Goal: Task Accomplishment & Management: Complete application form

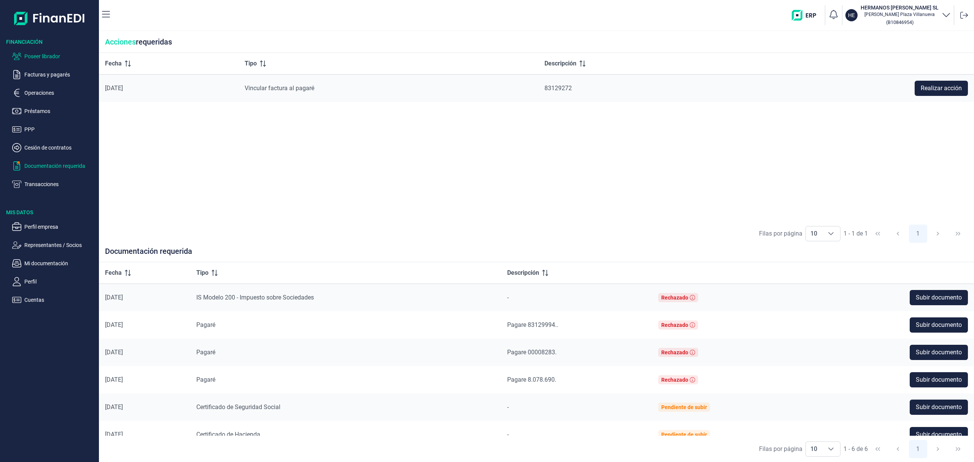
click at [57, 56] on p "Poseer librador" at bounding box center [60, 56] width 72 height 9
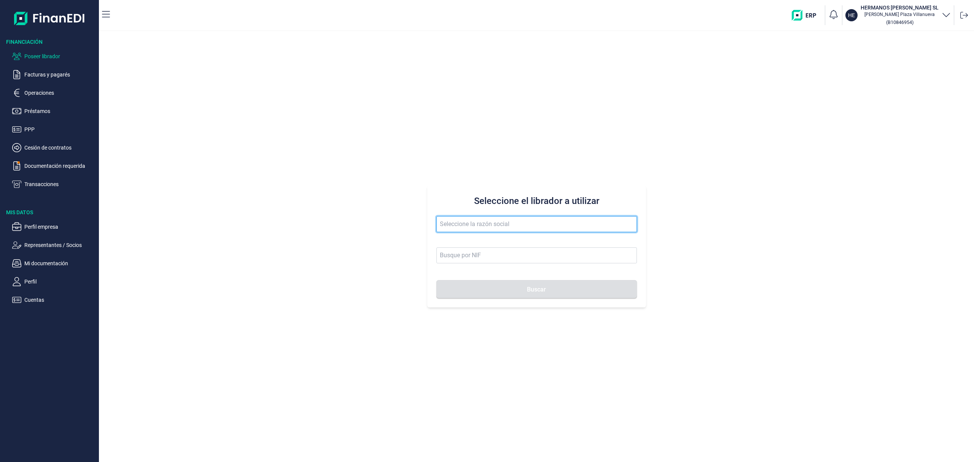
drag, startPoint x: 456, startPoint y: 226, endPoint x: 455, endPoint y: 221, distance: 4.5
click at [456, 223] on input "text" at bounding box center [536, 224] width 200 height 16
type input "n"
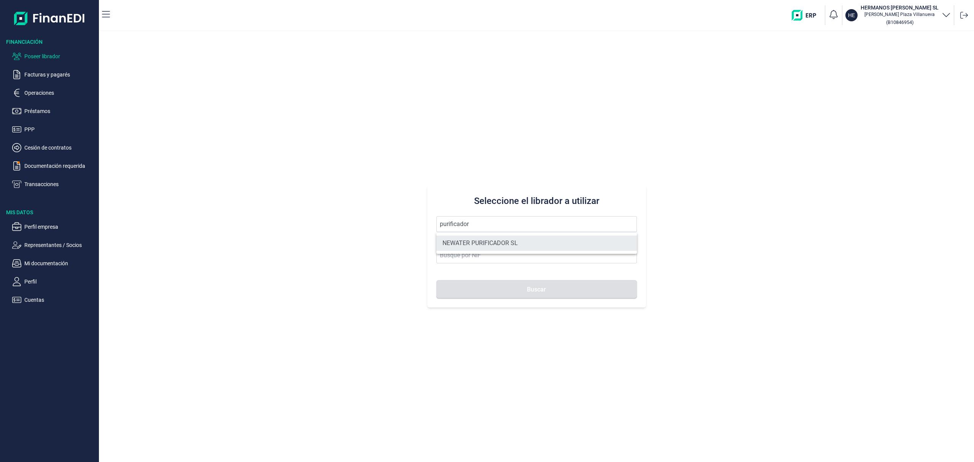
click at [489, 247] on li "NEWATER PURIFICADOR SL" at bounding box center [536, 242] width 200 height 15
type input "NEWATER PURIFICADOR SL"
type input "B90213133"
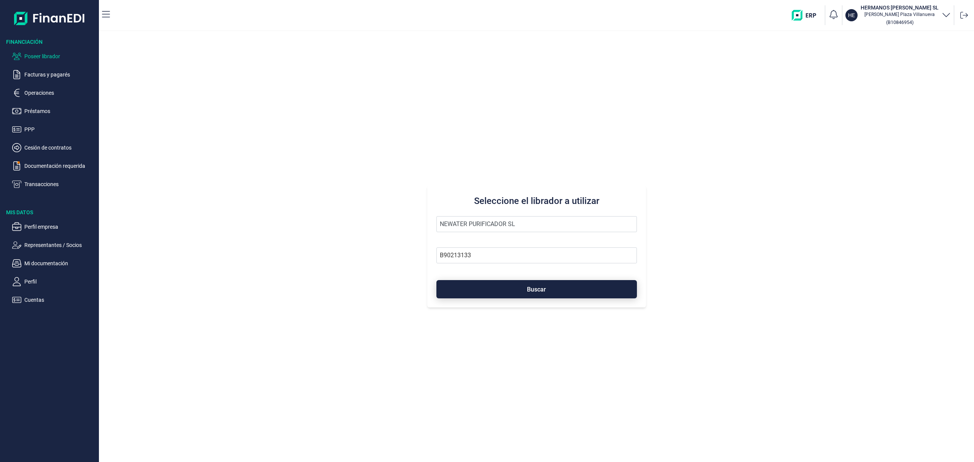
click at [502, 297] on button "Buscar" at bounding box center [536, 289] width 200 height 18
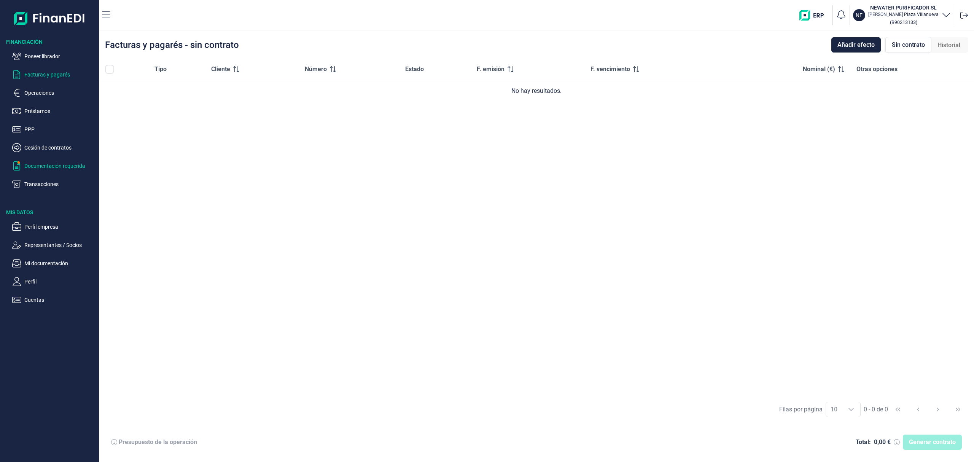
click at [69, 167] on p "Documentación requerida" at bounding box center [60, 165] width 72 height 9
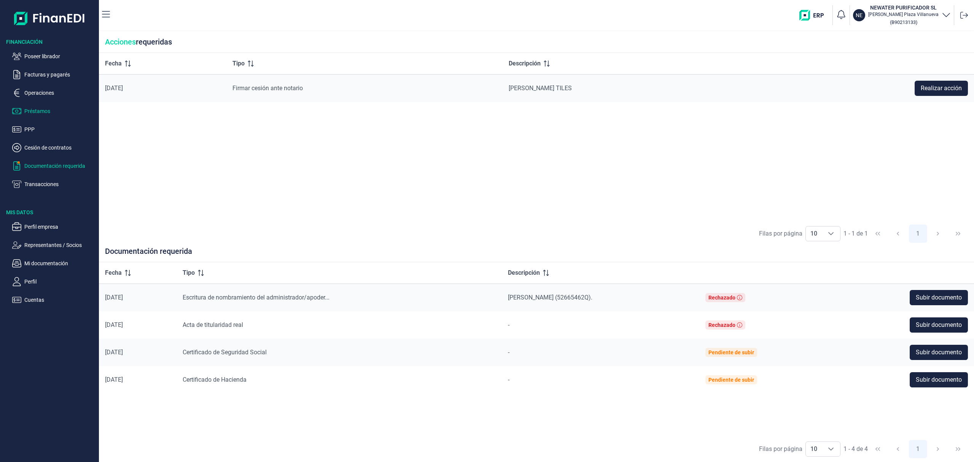
click at [41, 110] on p "Préstamos" at bounding box center [60, 111] width 72 height 9
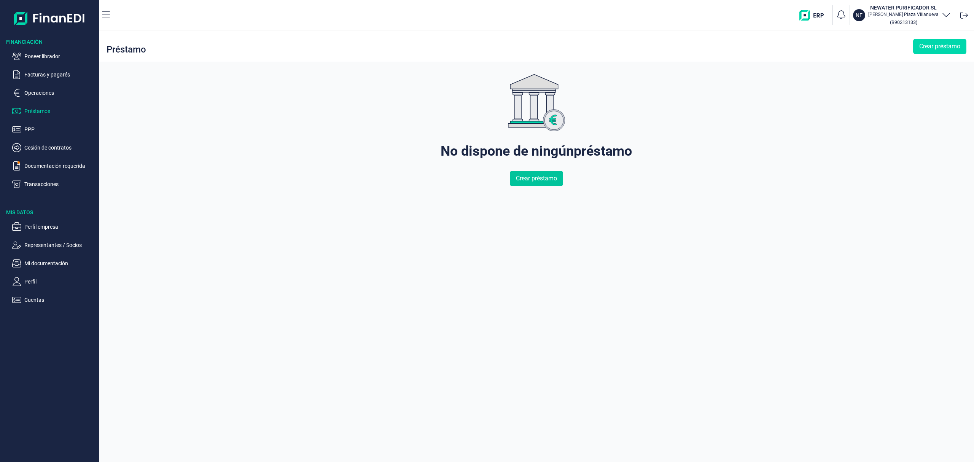
click at [519, 178] on span "Crear préstamo" at bounding box center [536, 178] width 41 height 9
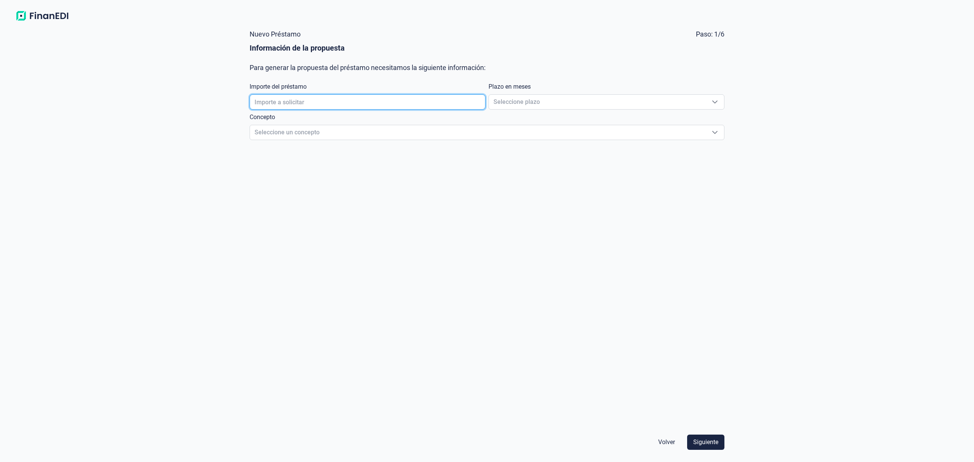
click at [293, 101] on input "text" at bounding box center [368, 101] width 236 height 15
type input "300.000,00 €"
click at [547, 101] on span "Seleccione plazo" at bounding box center [597, 102] width 217 height 14
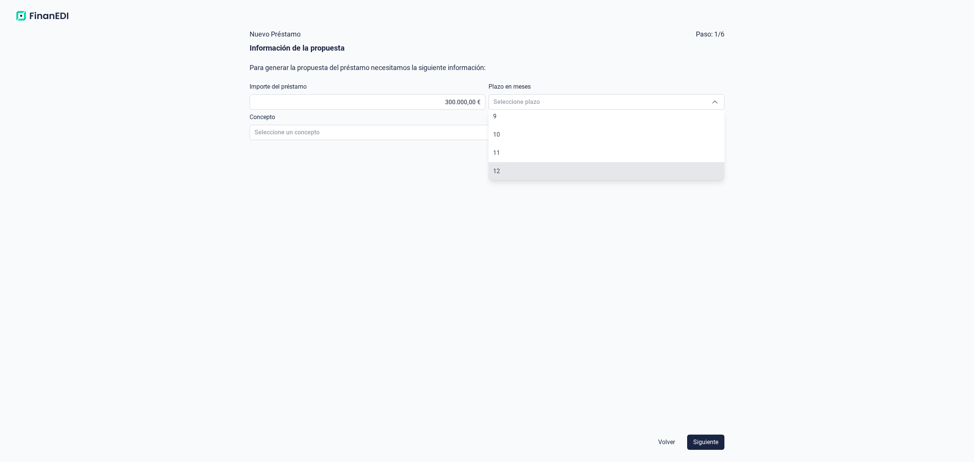
click at [512, 169] on li "12" at bounding box center [606, 171] width 236 height 18
type input "12"
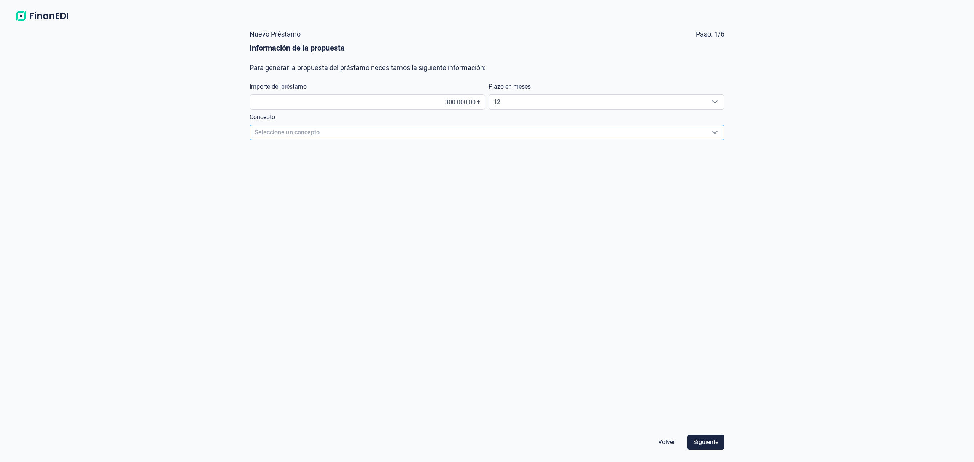
click at [386, 129] on span "Seleccione un concepto" at bounding box center [478, 132] width 456 height 14
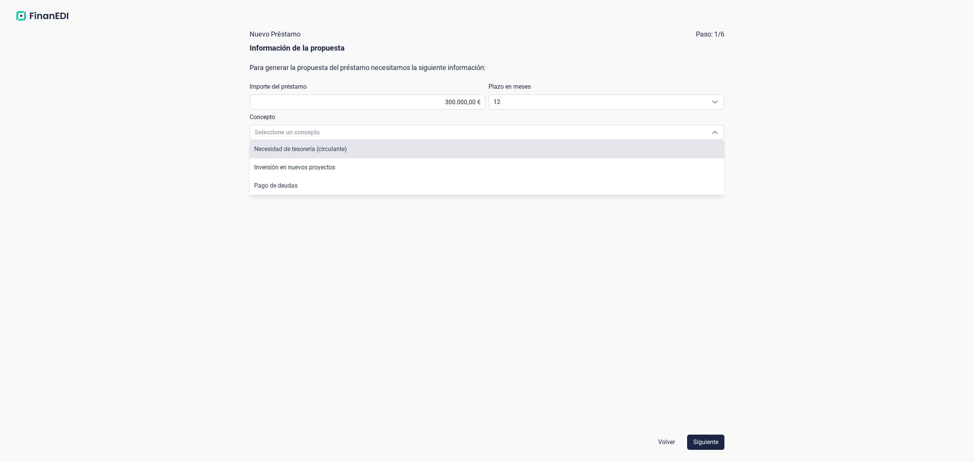
click at [317, 152] on span "Necesidad de tesorería (circulante)" at bounding box center [300, 148] width 93 height 7
type input "Necesidad de tesorería (circulante)"
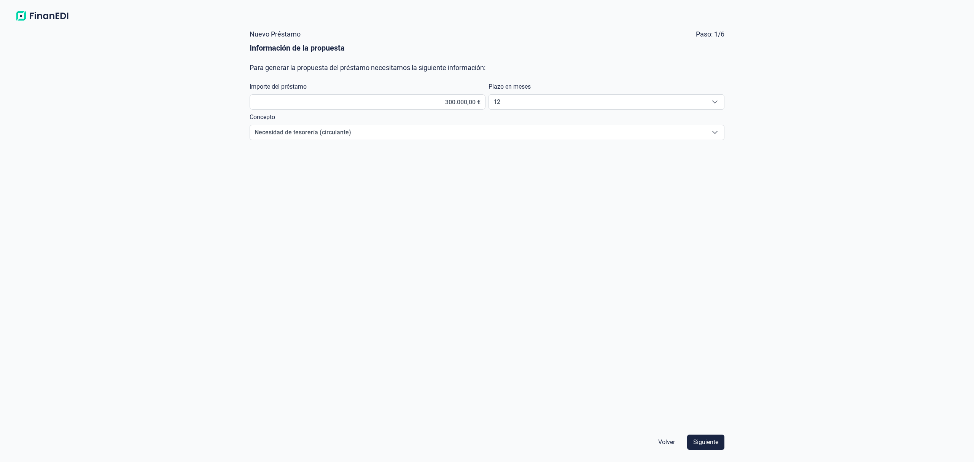
click at [706, 445] on span "Siguiente" at bounding box center [705, 441] width 25 height 9
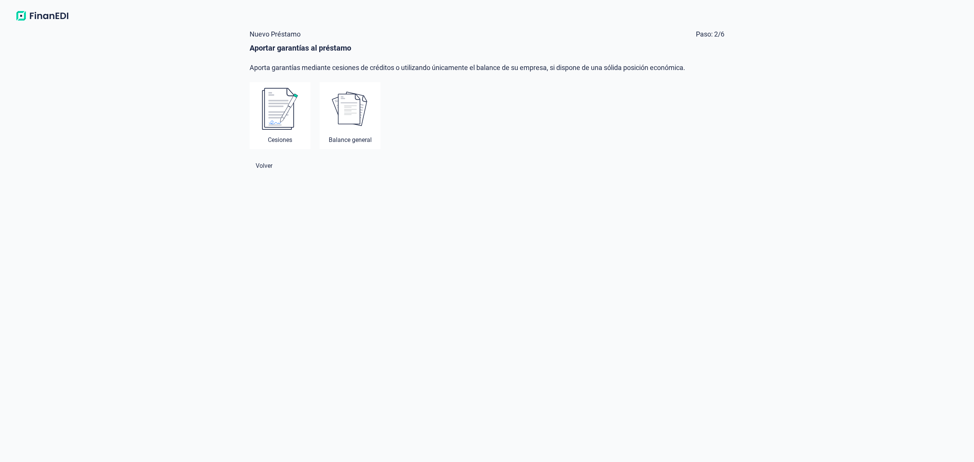
click at [274, 92] on img at bounding box center [280, 108] width 37 height 43
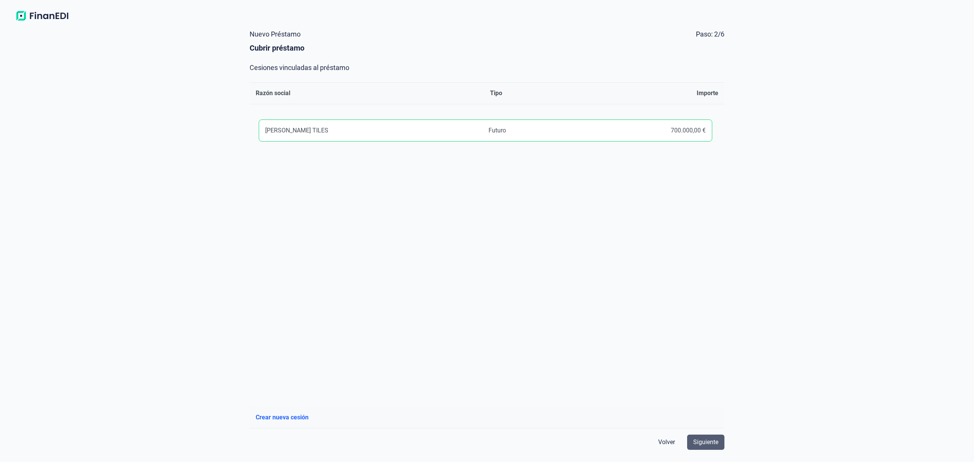
click at [709, 440] on span "Siguiente" at bounding box center [705, 441] width 25 height 9
click at [714, 443] on span "Siguiente" at bounding box center [705, 441] width 25 height 9
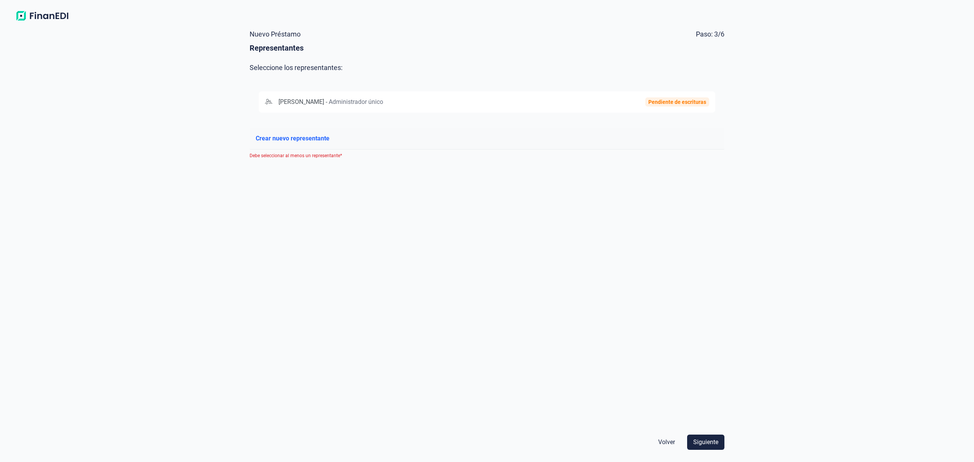
click at [303, 135] on span "Crear nuevo representante" at bounding box center [293, 138] width 74 height 9
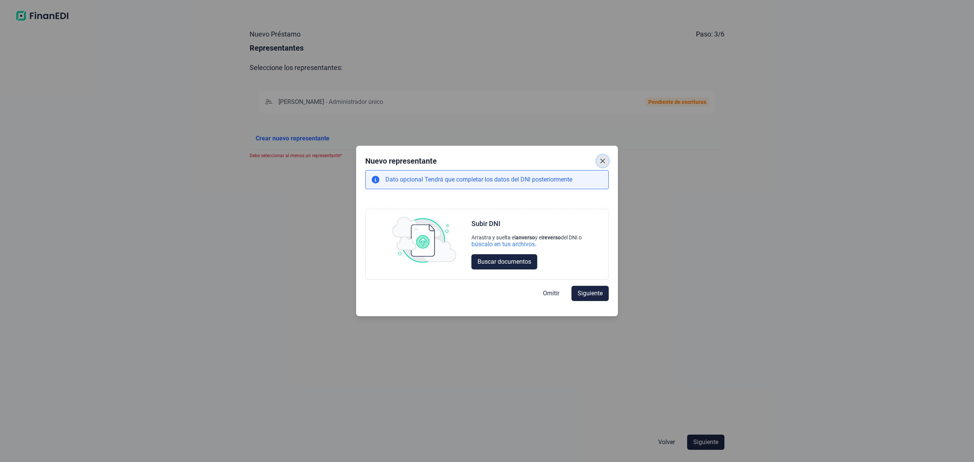
click at [603, 160] on icon "Close" at bounding box center [602, 161] width 6 height 6
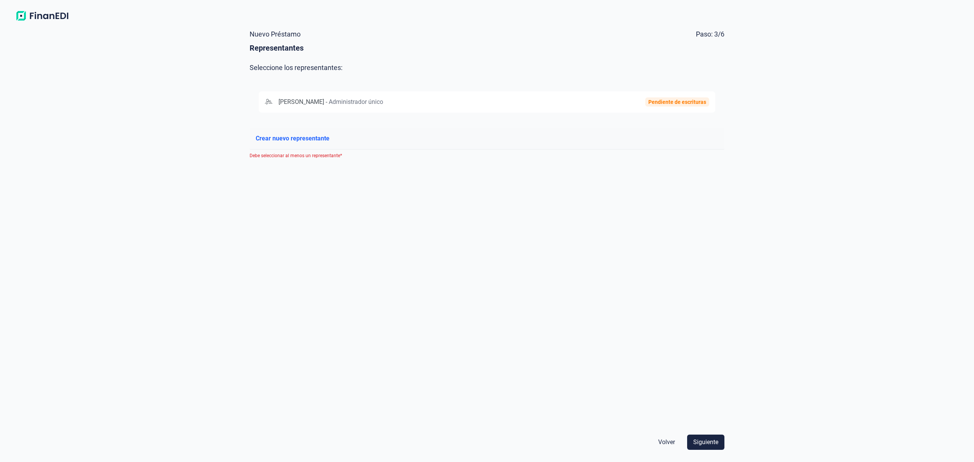
click at [670, 444] on span "Volver" at bounding box center [666, 441] width 17 height 9
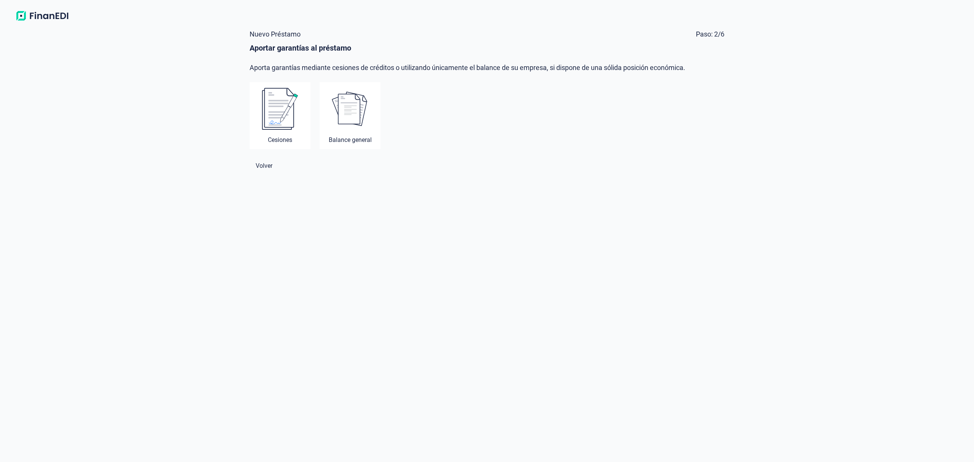
click at [259, 169] on span "Volver" at bounding box center [264, 165] width 17 height 9
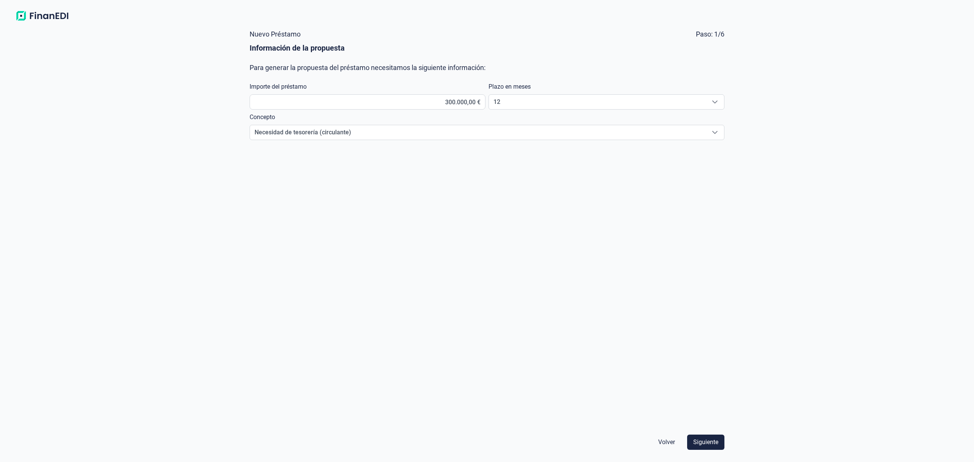
click at [673, 445] on span "Volver" at bounding box center [666, 441] width 17 height 9
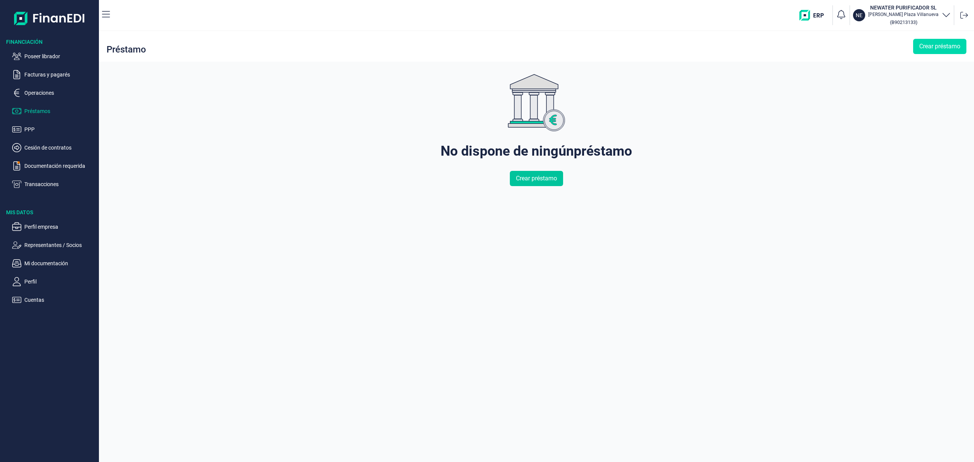
click at [521, 175] on span "Crear préstamo" at bounding box center [536, 178] width 41 height 9
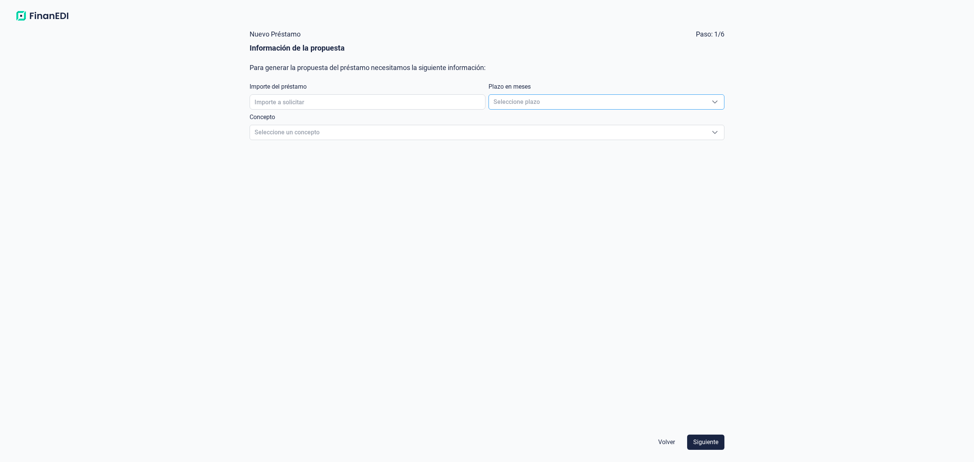
click at [525, 102] on span "Seleccione plazo" at bounding box center [597, 102] width 217 height 14
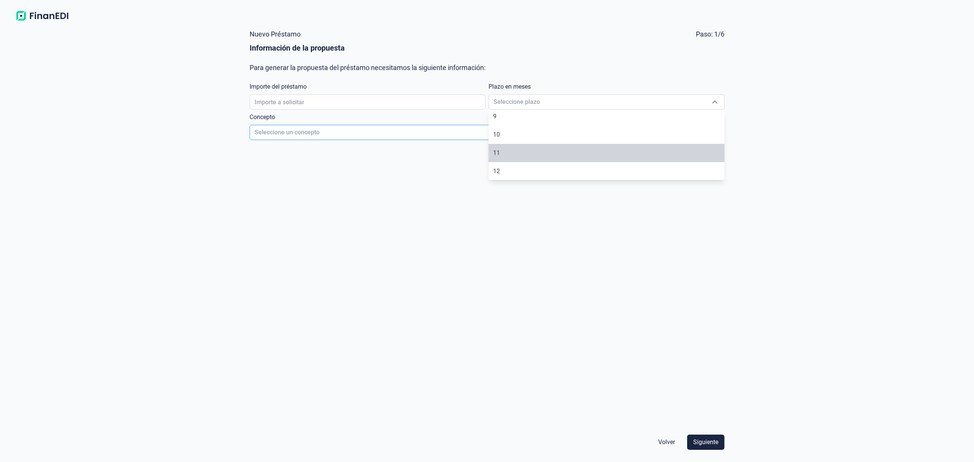
click at [309, 128] on span "Seleccione un concepto" at bounding box center [478, 132] width 456 height 14
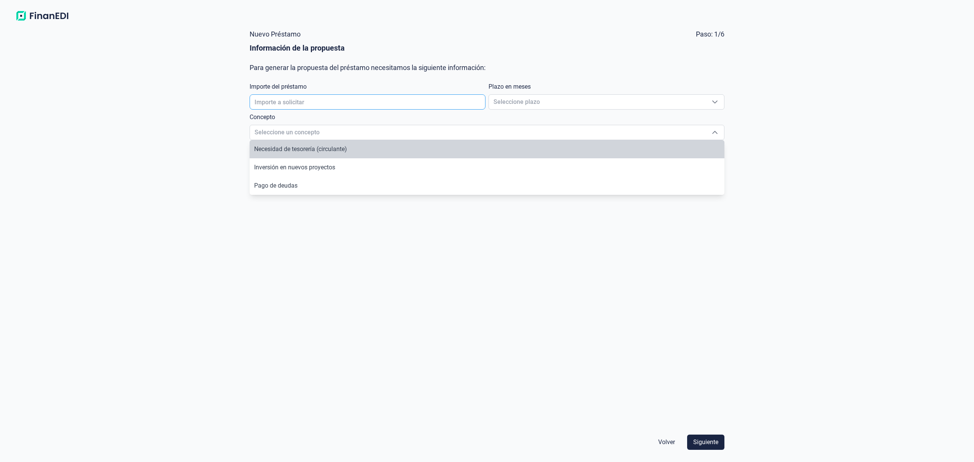
drag, startPoint x: 344, startPoint y: 141, endPoint x: 337, endPoint y: 104, distance: 37.2
click at [344, 141] on li "Necesidad de tesorería (circulante)" at bounding box center [487, 149] width 475 height 18
type input "Necesidad de tesorería (circulante)"
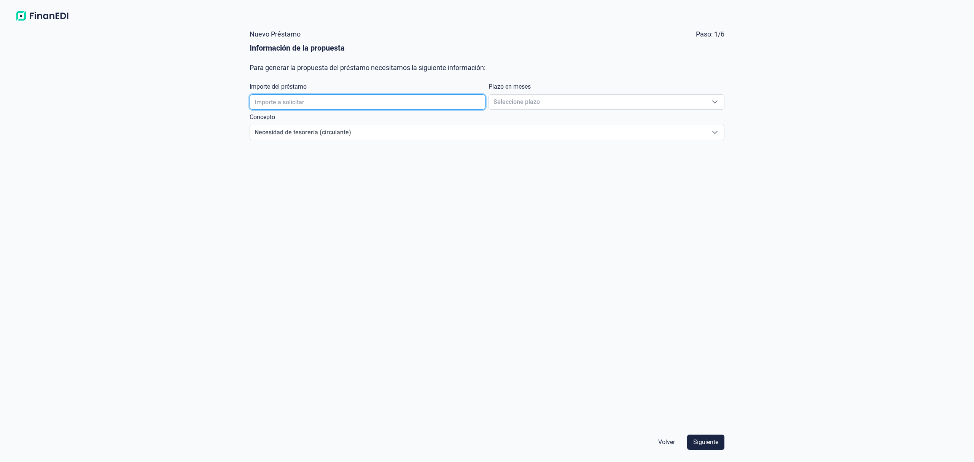
click at [329, 101] on input "text" at bounding box center [368, 101] width 236 height 15
type input "700.000,00 €"
click at [516, 102] on span "Seleccione plazo" at bounding box center [597, 102] width 217 height 14
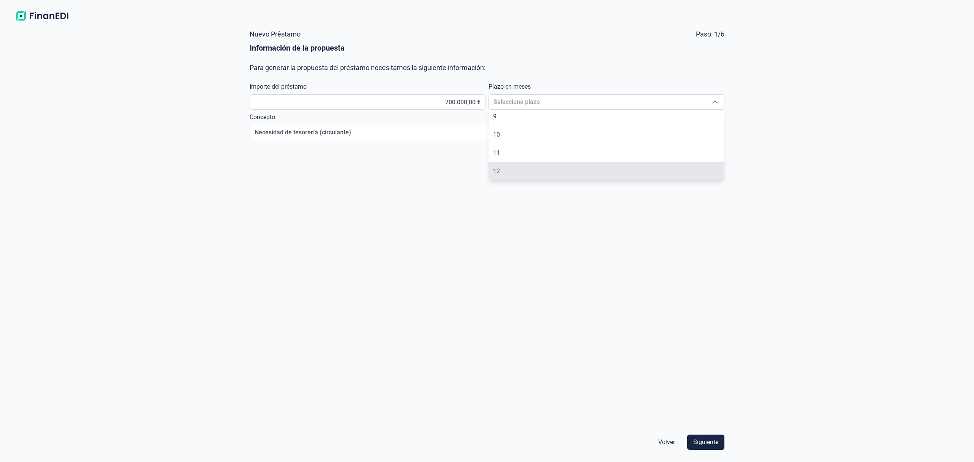
click at [511, 169] on li "12" at bounding box center [606, 171] width 236 height 18
type input "12"
click at [705, 444] on span "Siguiente" at bounding box center [705, 441] width 25 height 9
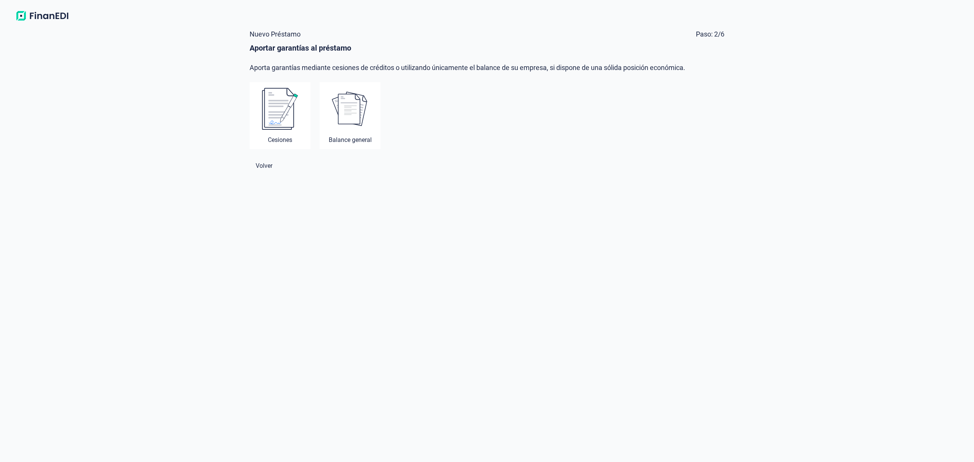
click at [288, 107] on img at bounding box center [280, 108] width 37 height 43
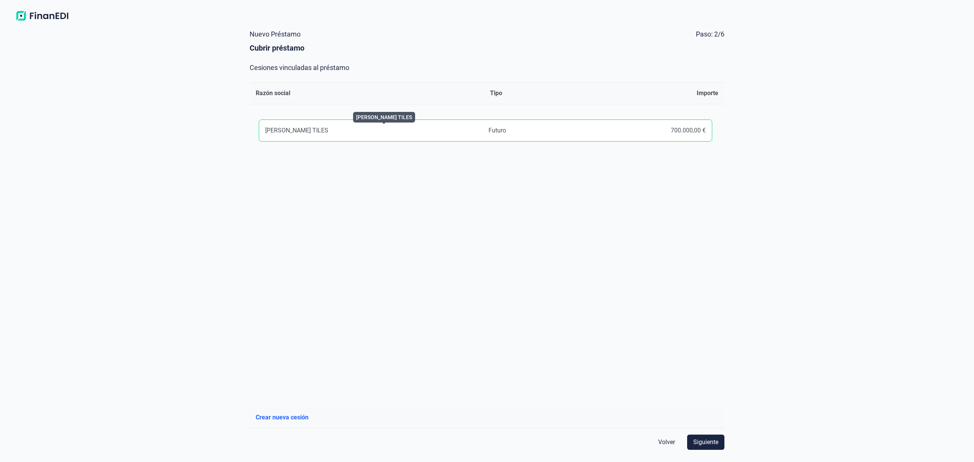
click at [303, 130] on div "[PERSON_NAME] TILES" at bounding box center [373, 131] width 217 height 8
click at [719, 443] on button "Siguiente" at bounding box center [705, 441] width 37 height 15
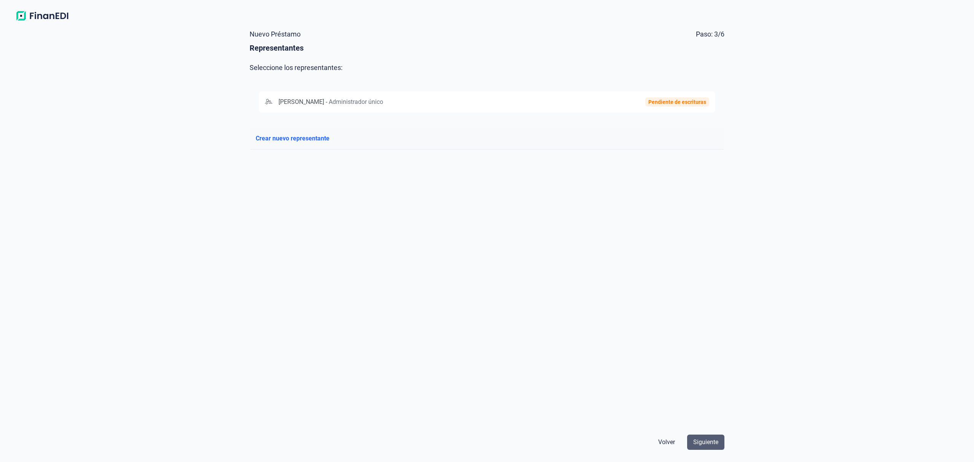
click at [703, 443] on span "Siguiente" at bounding box center [705, 441] width 25 height 9
click at [667, 97] on div "Pendiente de escrituras" at bounding box center [677, 101] width 64 height 9
click at [717, 442] on span "Siguiente" at bounding box center [705, 441] width 25 height 9
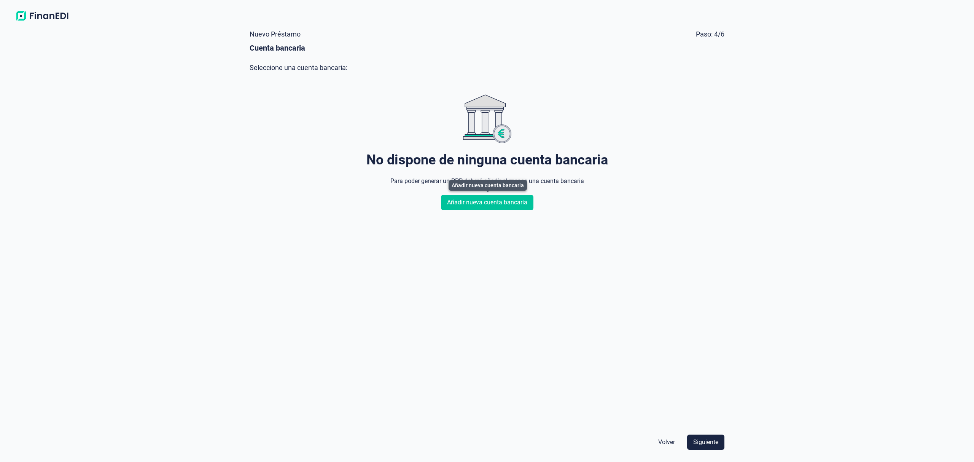
click at [476, 204] on span "Añadir nueva cuenta bancaria" at bounding box center [487, 202] width 80 height 9
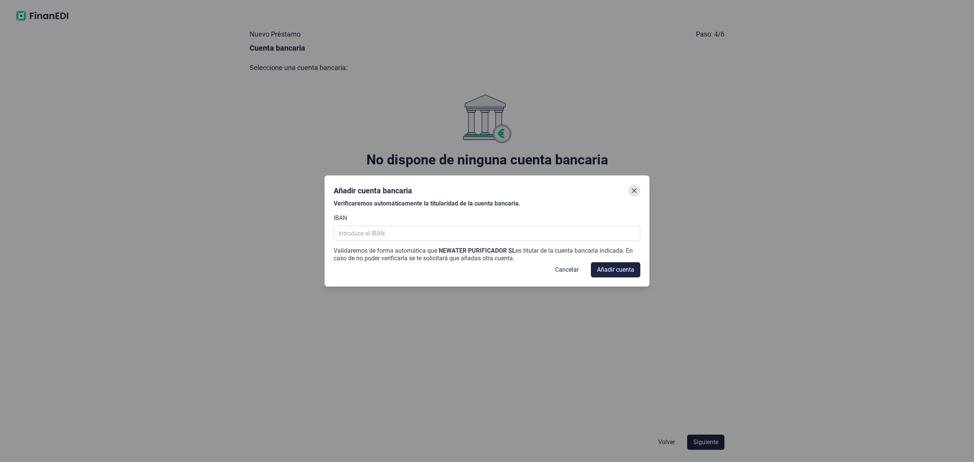
click at [632, 190] on icon "Close" at bounding box center [634, 191] width 6 height 6
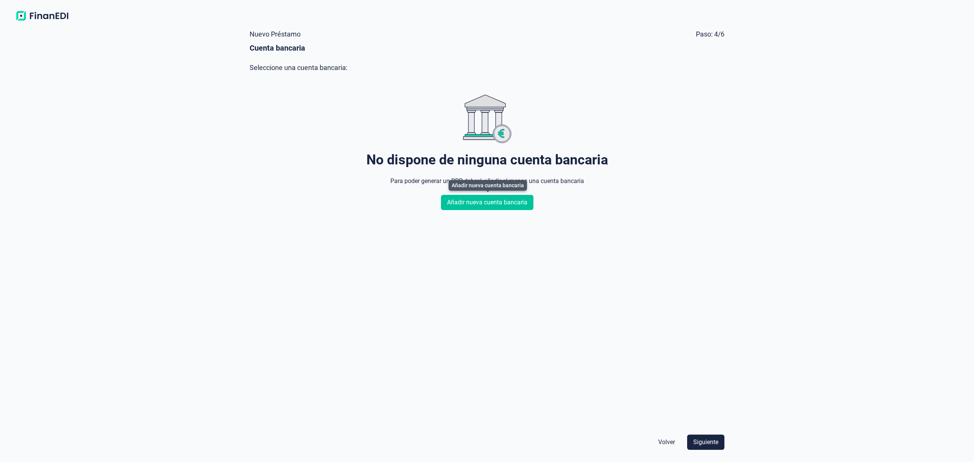
click at [488, 205] on span "Añadir nueva cuenta bancaria" at bounding box center [487, 202] width 80 height 9
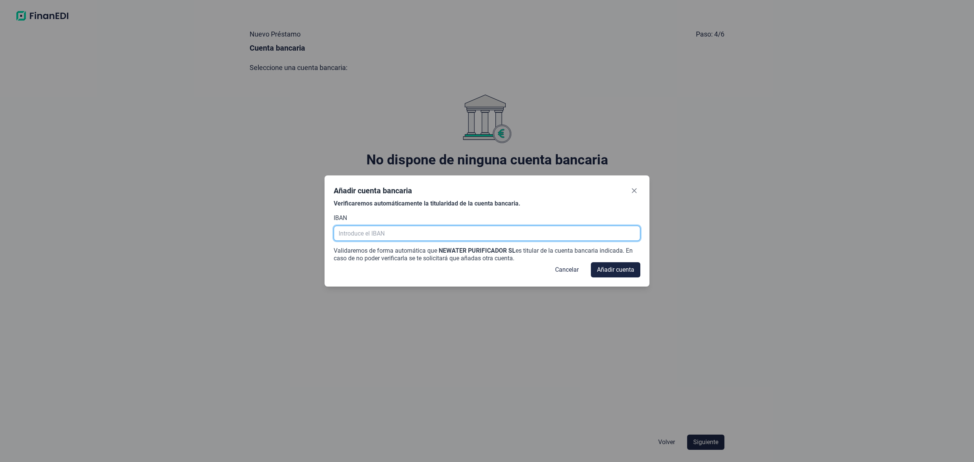
click at [393, 234] on input "text" at bounding box center [487, 233] width 306 height 15
click at [638, 189] on button "Close" at bounding box center [634, 190] width 12 height 12
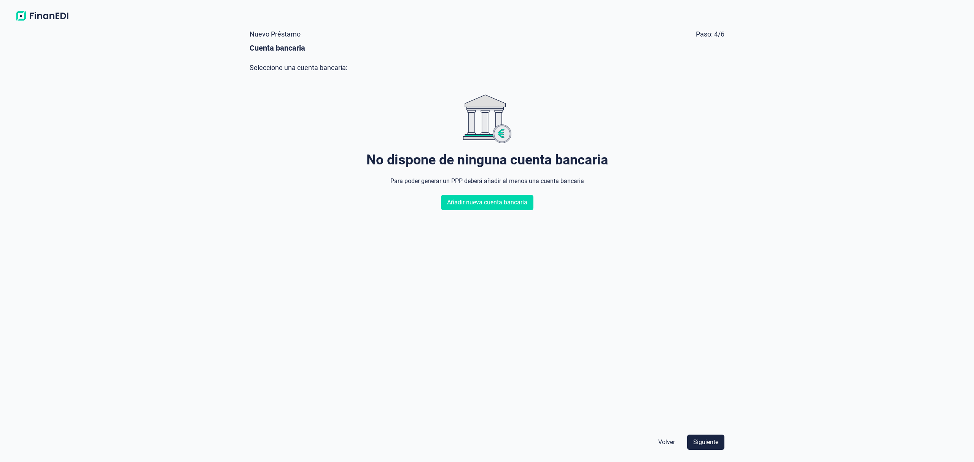
click at [664, 442] on span "Volver" at bounding box center [666, 441] width 17 height 9
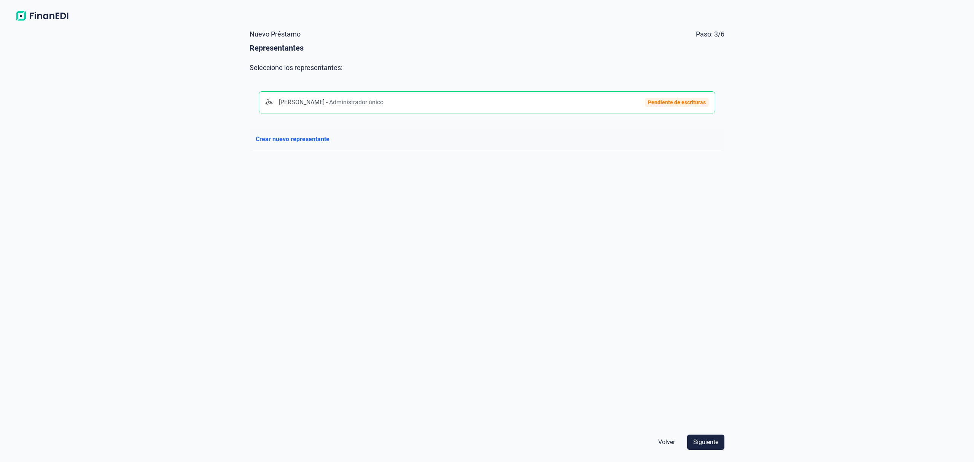
click at [372, 102] on span "Administrador único" at bounding box center [356, 102] width 54 height 7
click at [443, 90] on div "[PERSON_NAME] - Administrador único Pendiente de escrituras" at bounding box center [487, 102] width 475 height 40
click at [444, 98] on div "[PERSON_NAME] - Administrador único" at bounding box center [413, 101] width 296 height 9
click at [703, 439] on span "Siguiente" at bounding box center [705, 441] width 25 height 9
click at [409, 97] on div "CAIXABANK, S.A." at bounding box center [398, 101] width 267 height 9
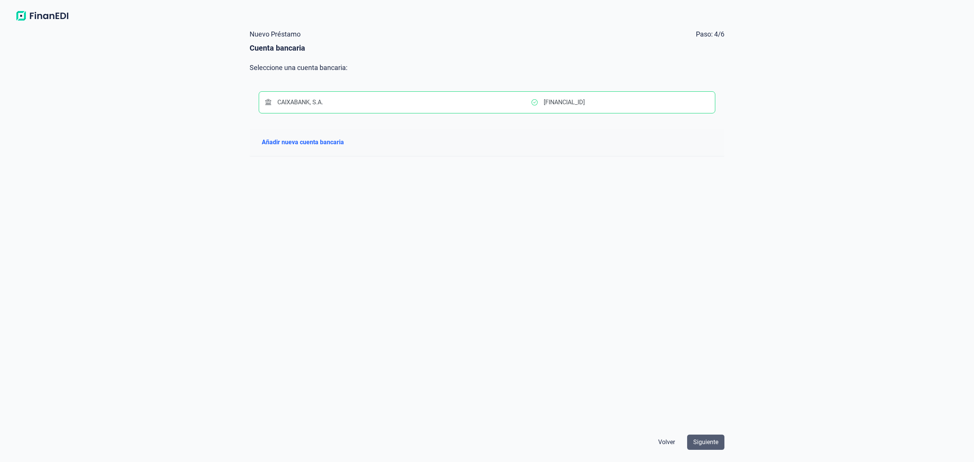
click at [717, 441] on button "Siguiente" at bounding box center [705, 441] width 37 height 15
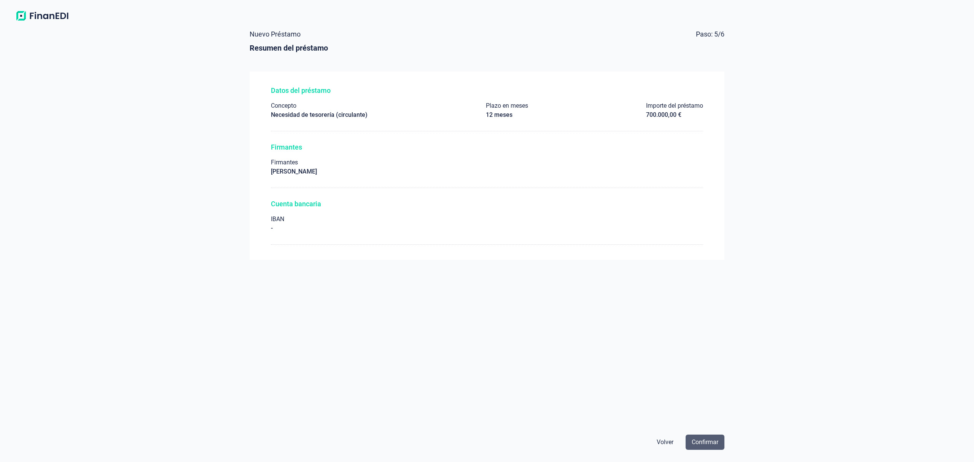
click at [717, 443] on span "Confirmar" at bounding box center [705, 441] width 27 height 9
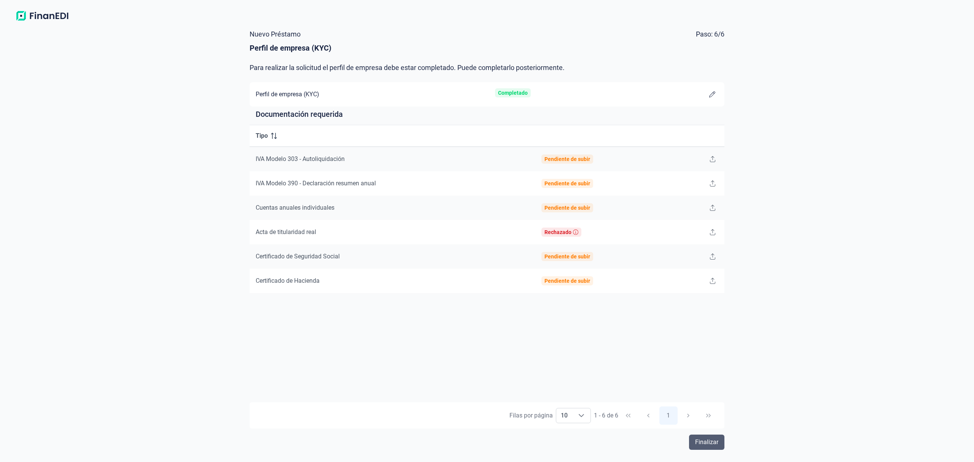
click at [718, 440] on button "Finalizar" at bounding box center [706, 441] width 35 height 15
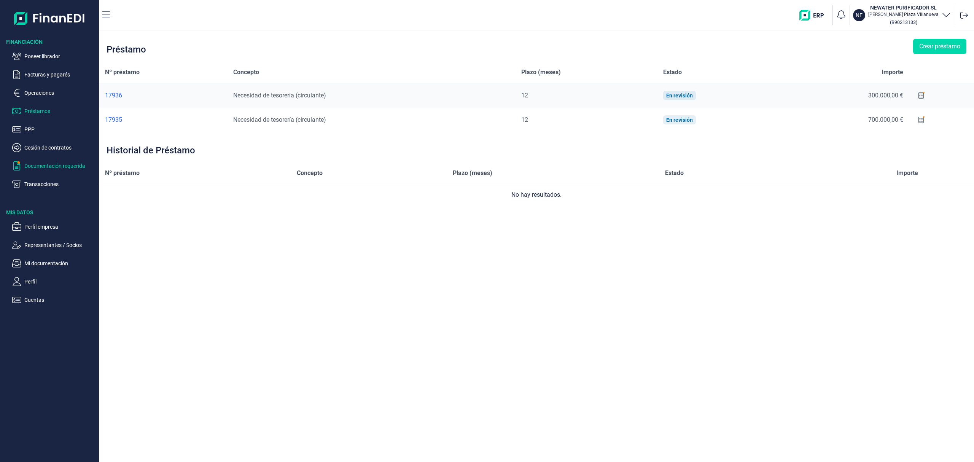
click at [57, 163] on p "Documentación requerida" at bounding box center [60, 165] width 72 height 9
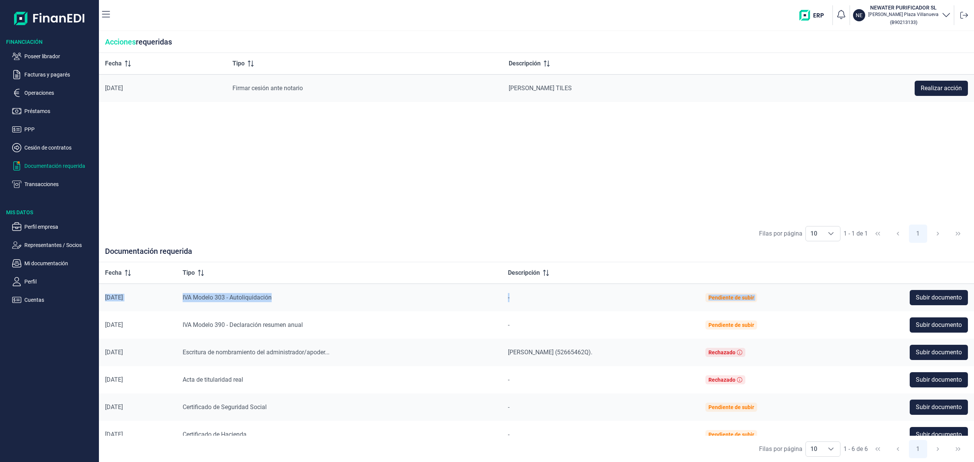
drag, startPoint x: 970, startPoint y: 278, endPoint x: 972, endPoint y: 299, distance: 20.6
click at [971, 300] on div "Fecha Tipo Descripción [DATE] IVA Modelo 303 - Autoliquidación - Pendiente de s…" at bounding box center [536, 348] width 875 height 173
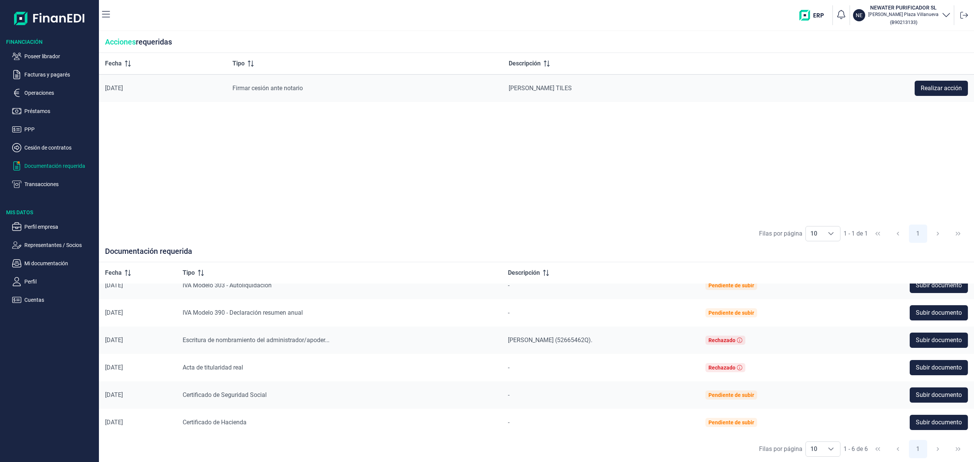
click at [540, 177] on div "Fecha Tipo Descripción [DATE] Firmar cesión ante notario [PERSON_NAME] TILES Re…" at bounding box center [536, 136] width 875 height 167
click at [46, 111] on p "Préstamos" at bounding box center [60, 111] width 72 height 9
